Goal: Task Accomplishment & Management: Complete application form

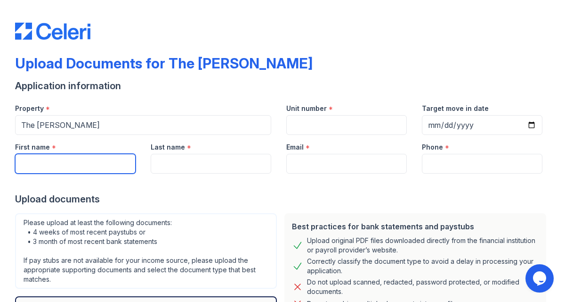
click at [87, 173] on input "First name" at bounding box center [75, 164] width 121 height 20
type input "[PERSON_NAME]"
type input "Outlaw"
type input "[EMAIL_ADDRESS][DOMAIN_NAME]"
type input "3016337955"
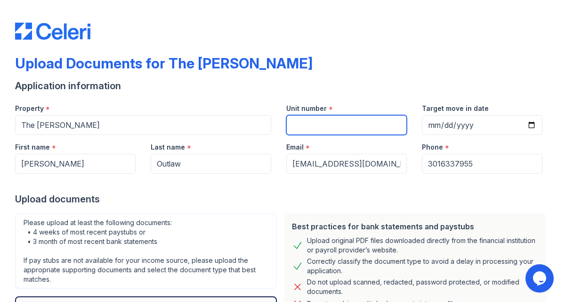
click at [385, 126] on input "Unit number" at bounding box center [347, 125] width 121 height 20
type input "109"
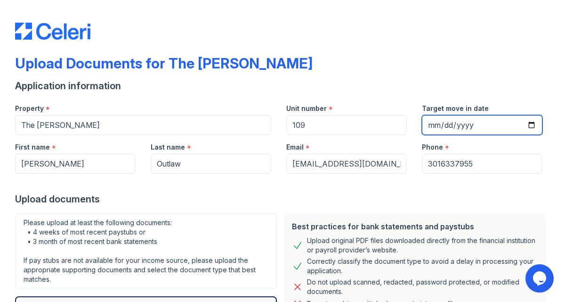
click at [457, 131] on input "Target move in date" at bounding box center [482, 125] width 121 height 20
click at [528, 124] on input "Target move in date" at bounding box center [482, 125] width 121 height 20
type input "[DATE]"
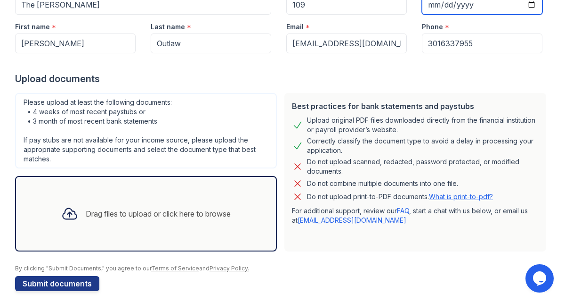
scroll to position [128, 0]
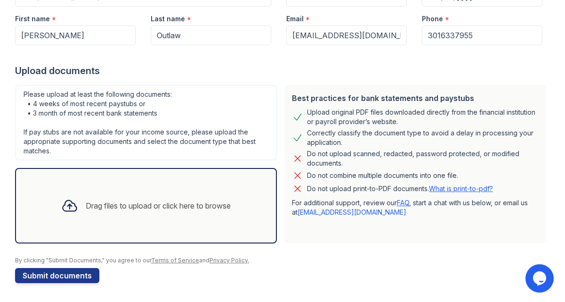
click at [104, 200] on div "Drag files to upload or click here to browse" at bounding box center [158, 205] width 145 height 11
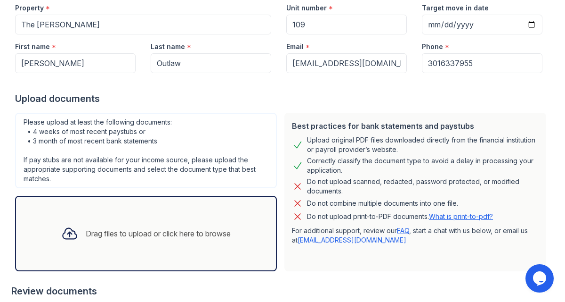
scroll to position [78, 0]
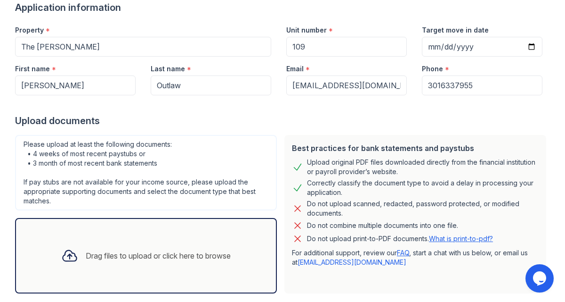
click at [87, 241] on div "Drag files to upload or click here to browse" at bounding box center [146, 255] width 185 height 32
click at [136, 253] on div "Drag files to upload or click here to browse" at bounding box center [158, 255] width 145 height 11
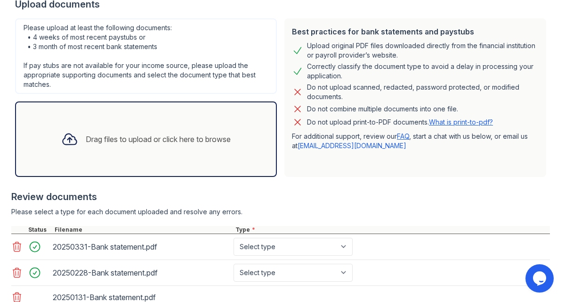
scroll to position [266, 0]
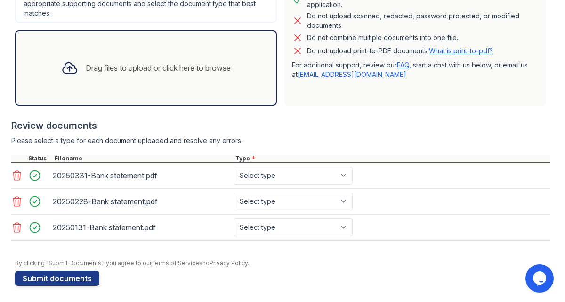
click at [290, 215] on div "20250131-Bank statement.pdf Select type Paystub Bank Statement Offer Letter Tax…" at bounding box center [280, 227] width 539 height 26
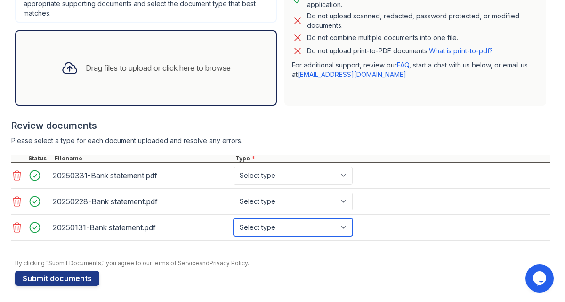
click at [290, 228] on select "Select type Paystub Bank Statement Offer Letter Tax Documents Benefit Award Let…" at bounding box center [293, 227] width 119 height 18
select select "bank_statement"
click at [234, 218] on select "Select type Paystub Bank Statement Offer Letter Tax Documents Benefit Award Let…" at bounding box center [293, 227] width 119 height 18
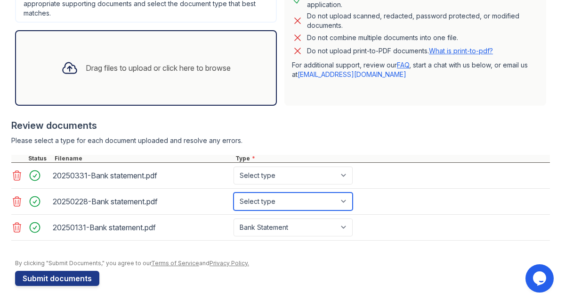
click at [295, 200] on select "Select type Paystub Bank Statement Offer Letter Tax Documents Benefit Award Let…" at bounding box center [293, 201] width 119 height 18
select select "bank_statement"
click at [234, 192] on select "Select type Paystub Bank Statement Offer Letter Tax Documents Benefit Award Let…" at bounding box center [293, 201] width 119 height 18
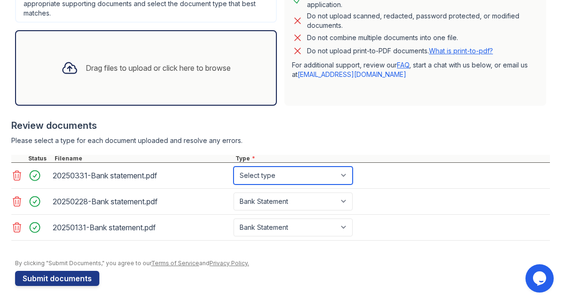
click at [300, 181] on select "Select type Paystub Bank Statement Offer Letter Tax Documents Benefit Award Let…" at bounding box center [293, 175] width 119 height 18
select select "bank_statement"
click at [234, 166] on select "Select type Paystub Bank Statement Offer Letter Tax Documents Benefit Award Let…" at bounding box center [293, 175] width 119 height 18
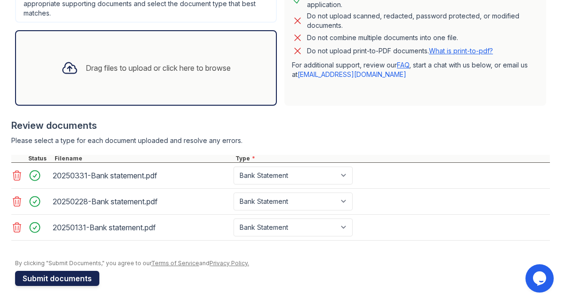
click at [73, 275] on button "Submit documents" at bounding box center [57, 277] width 84 height 15
